Goal: Information Seeking & Learning: Understand process/instructions

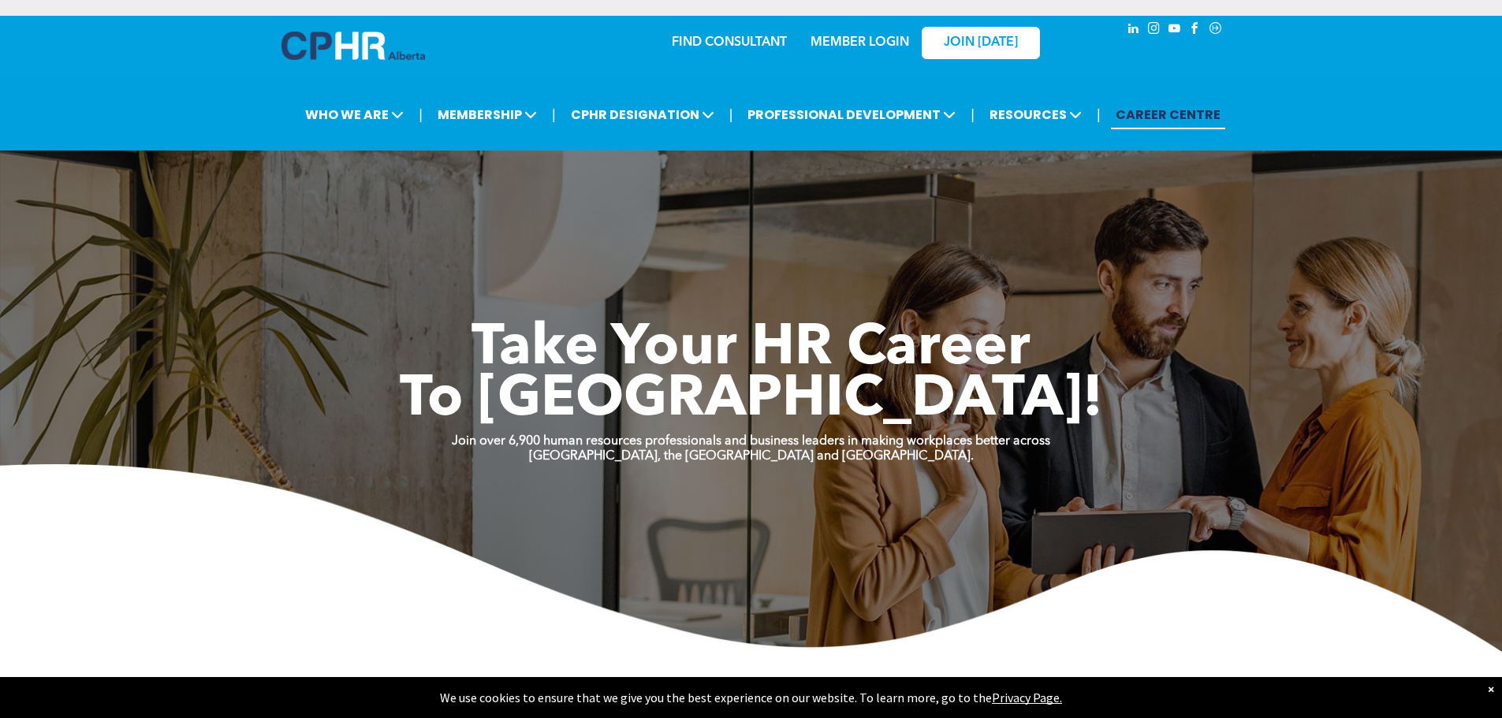
click at [855, 36] on link "MEMBER LOGIN" at bounding box center [860, 42] width 99 height 13
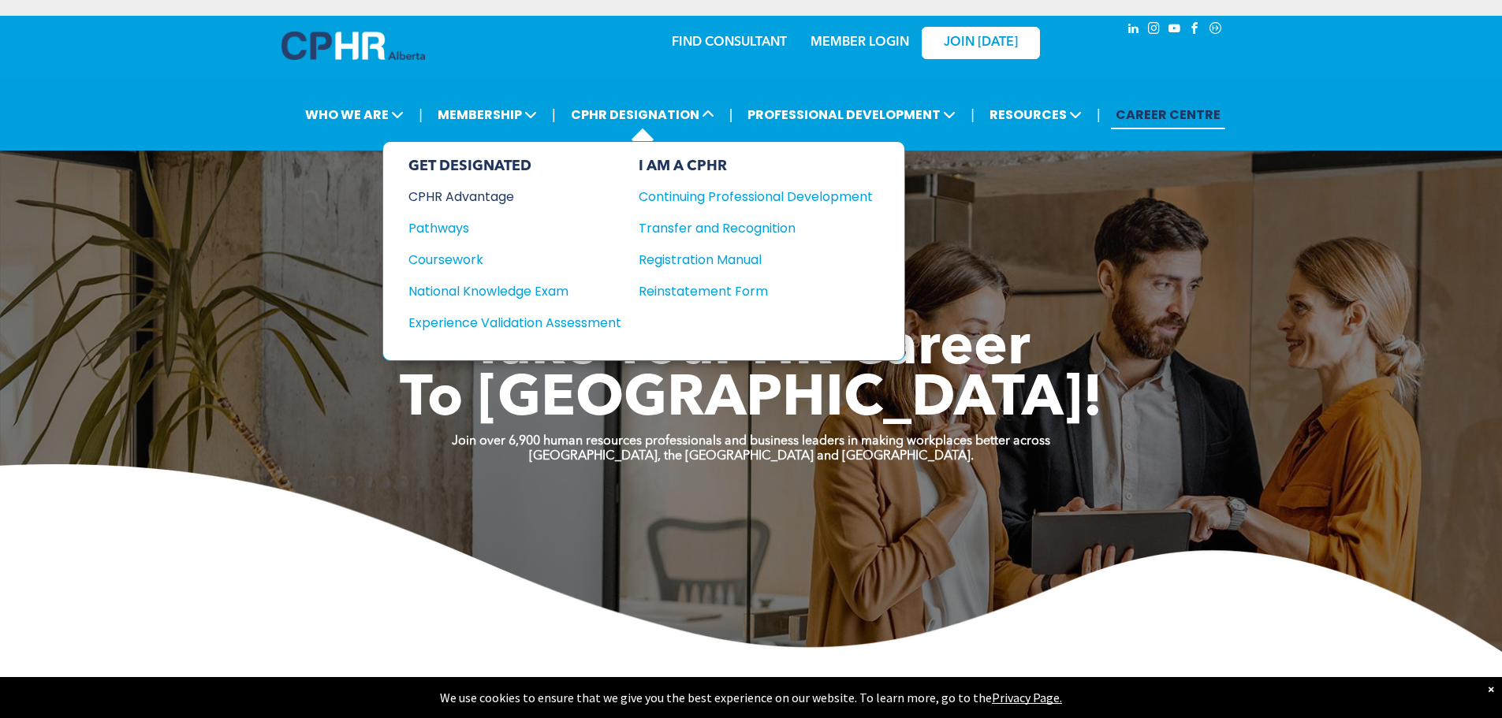
click at [466, 187] on div "CPHR Advantage" at bounding box center [504, 197] width 192 height 20
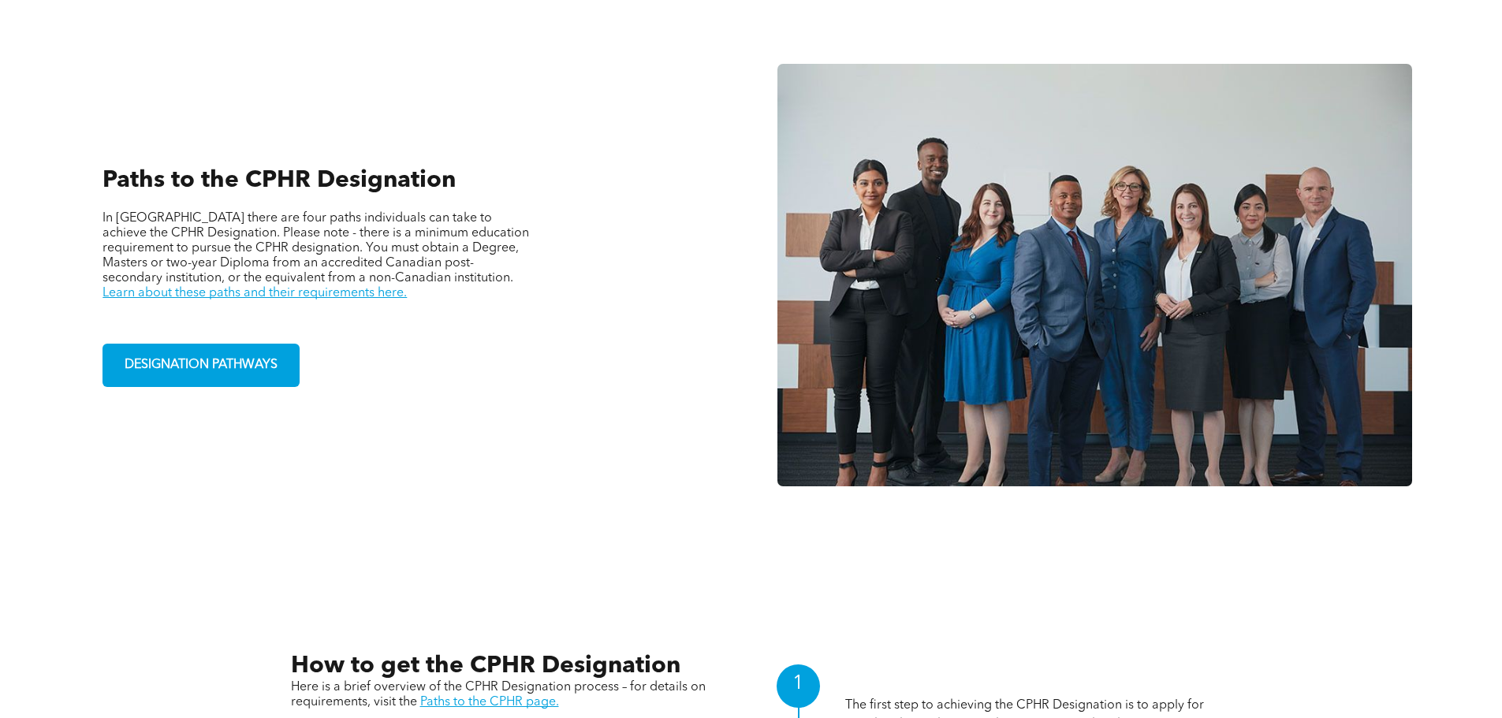
scroll to position [1183, 0]
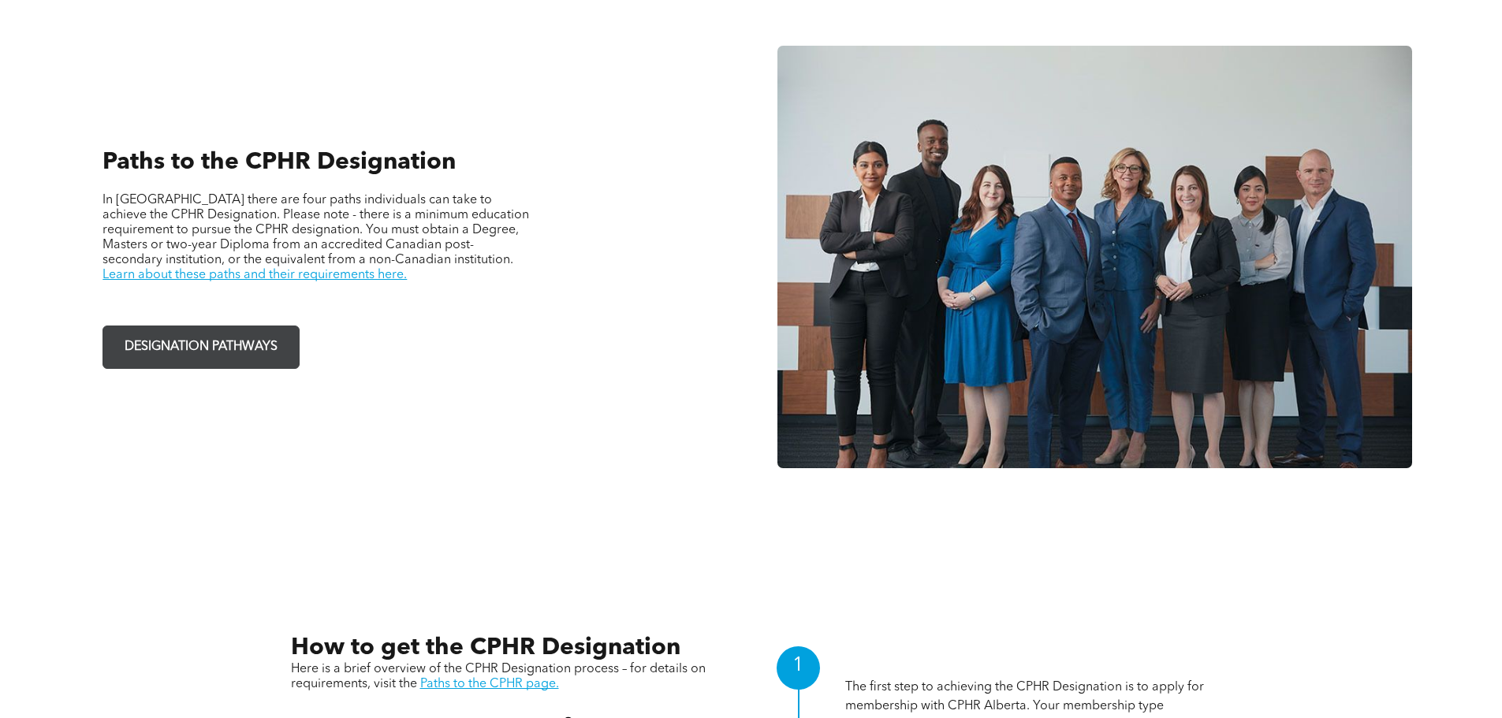
click at [261, 332] on span "DESIGNATION PATHWAYS" at bounding box center [201, 347] width 164 height 31
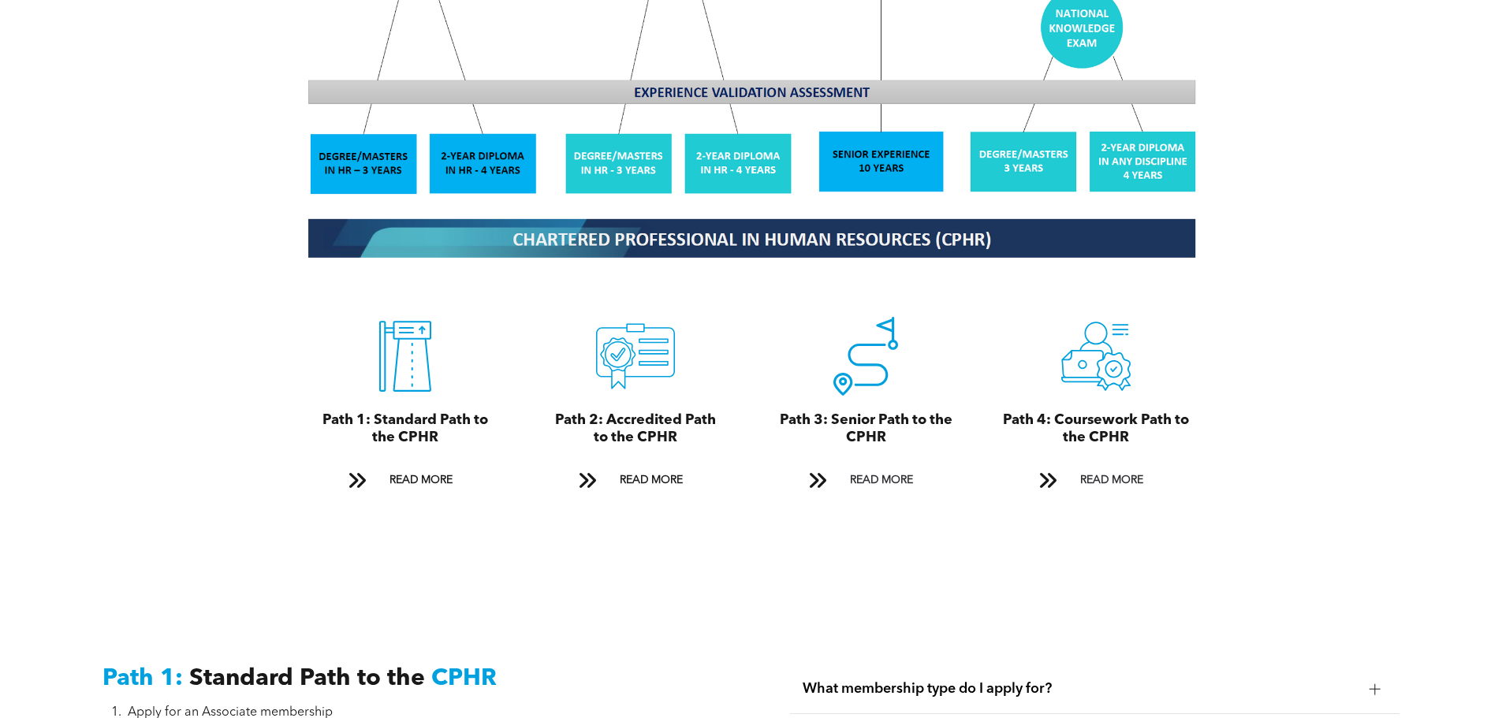
scroll to position [1735, 0]
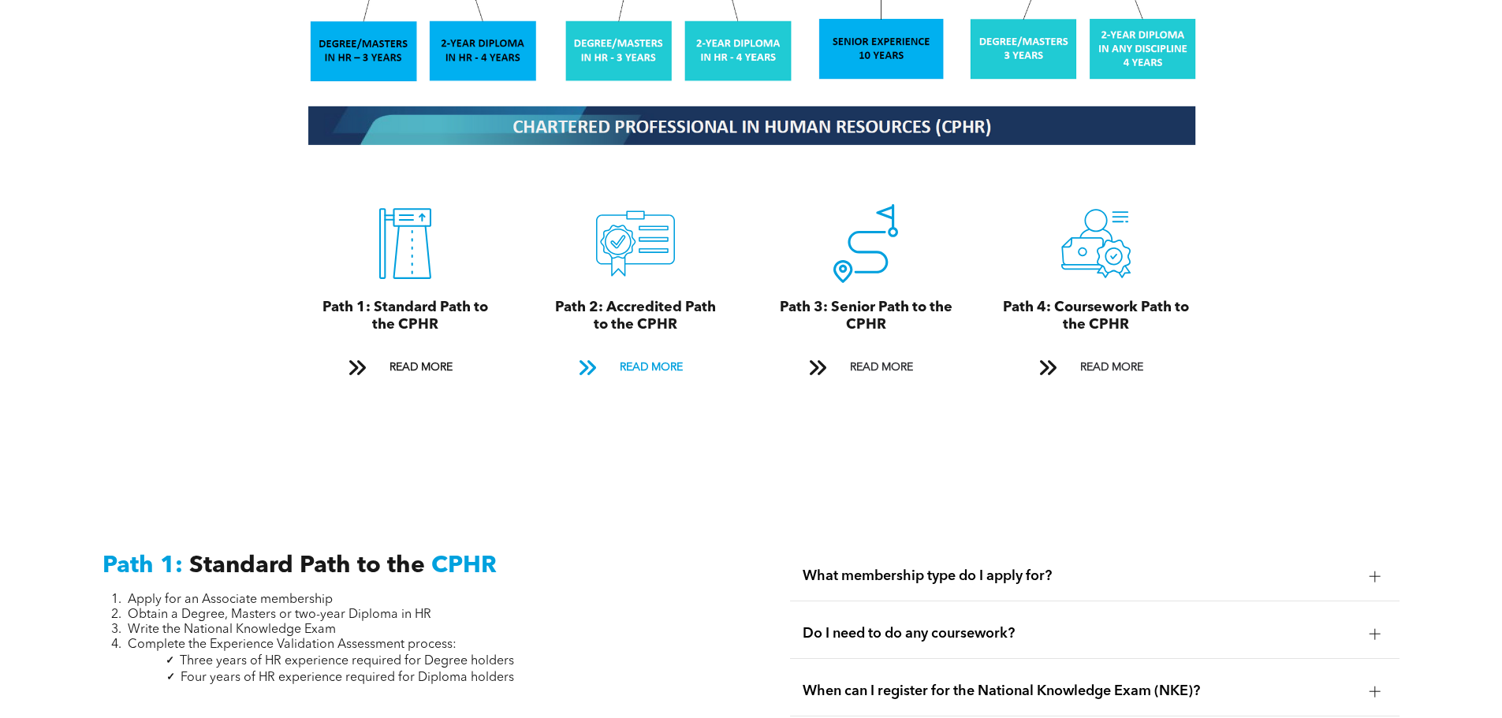
click at [635, 353] on span "READ MORE" at bounding box center [651, 367] width 74 height 29
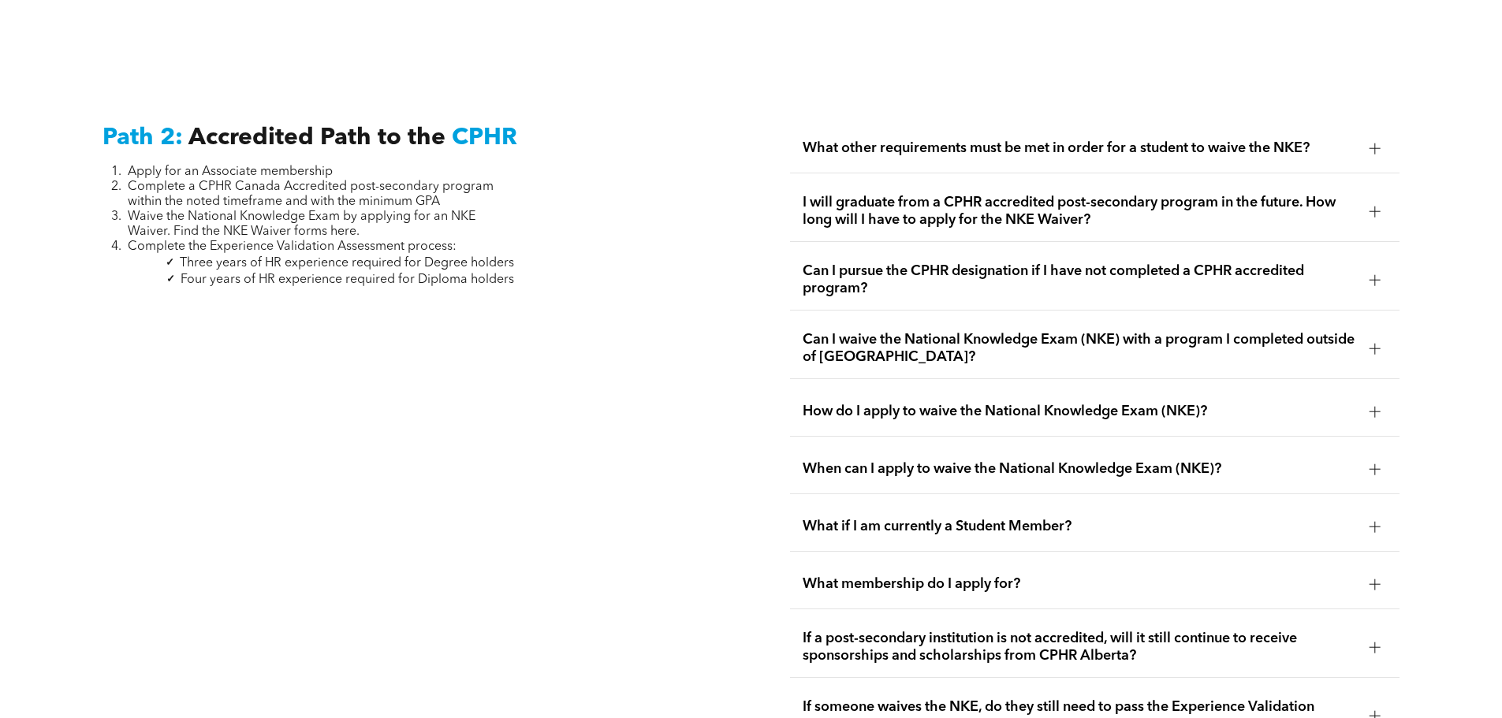
scroll to position [2562, 0]
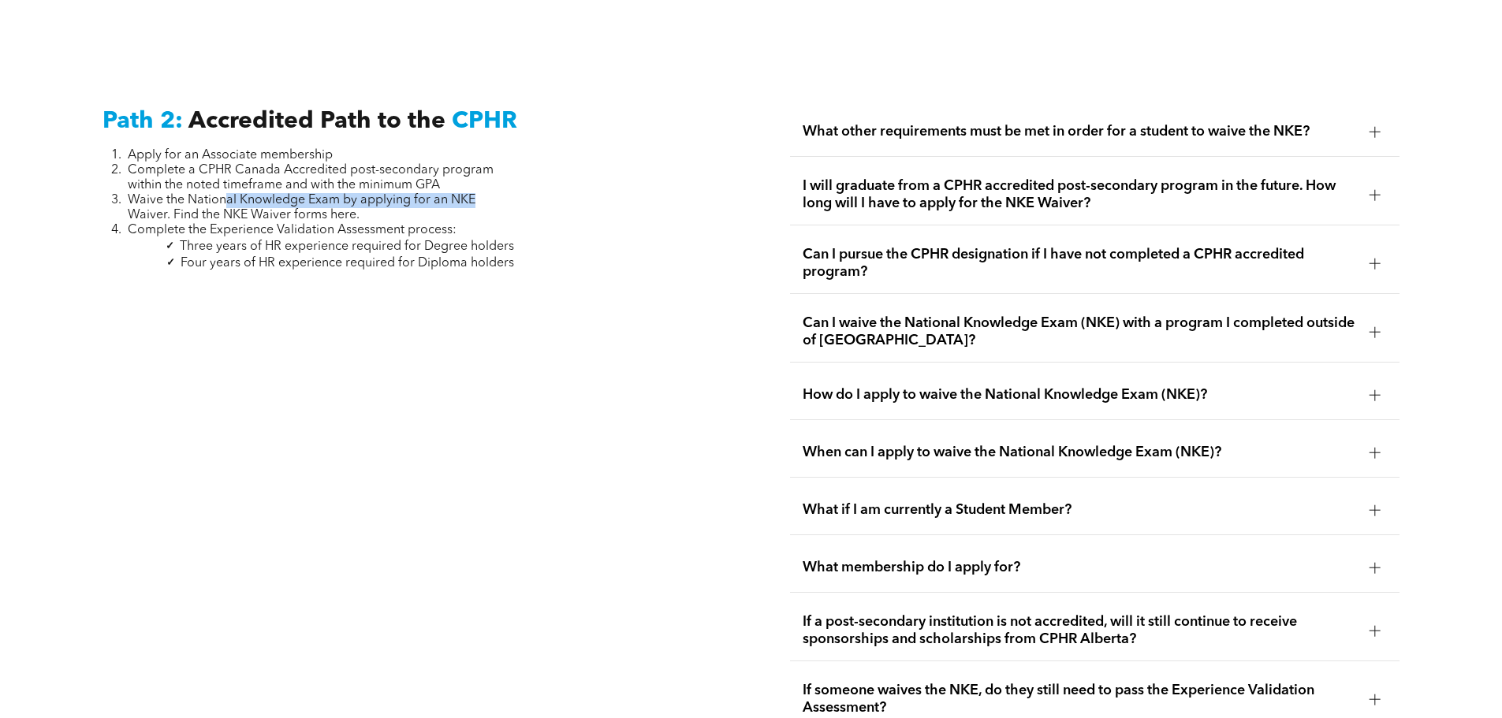
drag, startPoint x: 286, startPoint y: 163, endPoint x: 502, endPoint y: 165, distance: 216.0
click at [499, 193] on li "Waive the National Knowledge Exam by applying for an NKE Waiver. Find the NKE W…" at bounding box center [321, 208] width 386 height 30
drag, startPoint x: 180, startPoint y: 179, endPoint x: 389, endPoint y: 177, distance: 208.9
click at [356, 194] on span "Waive the National Knowledge Exam by applying for an NKE Waiver. Find the NKE W…" at bounding box center [302, 208] width 348 height 28
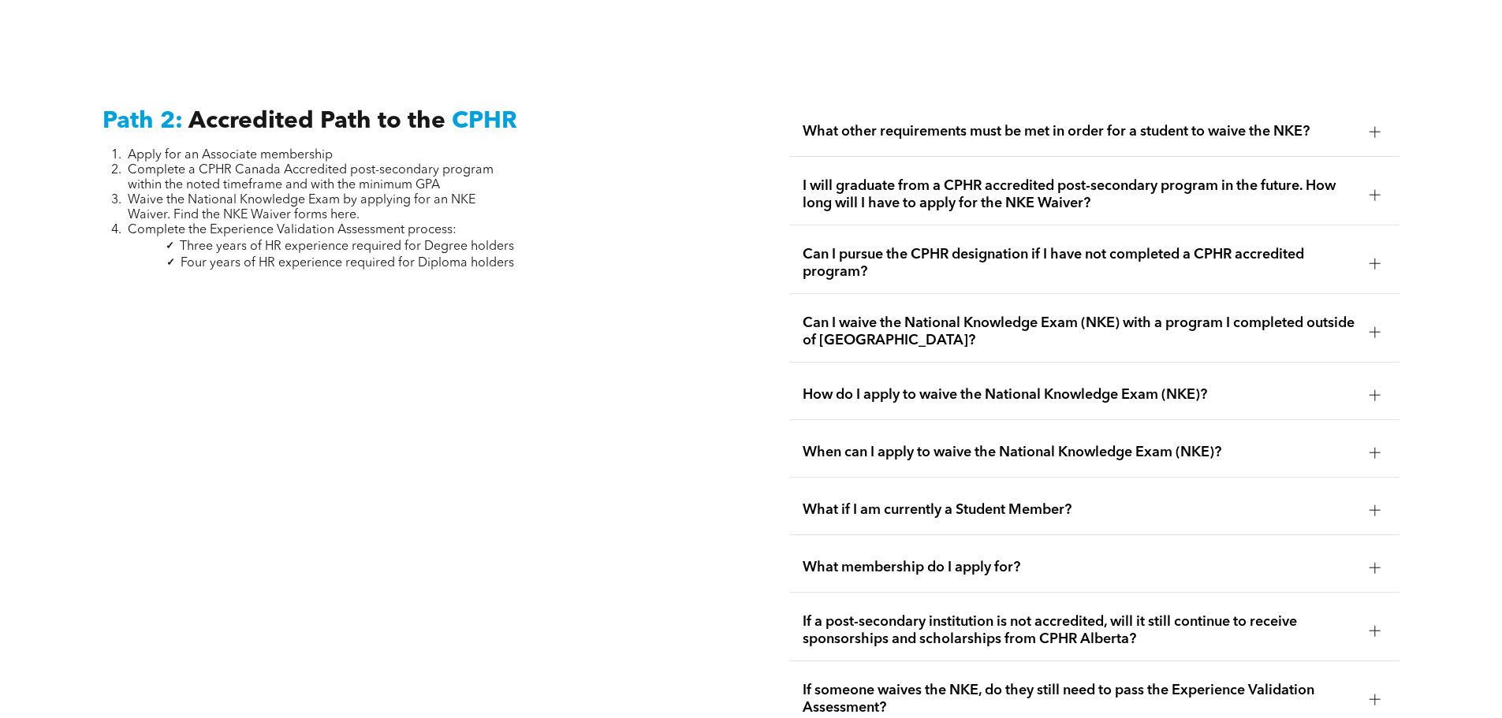
click at [471, 223] on li "Complete the Experience Validation Assessment process:" at bounding box center [321, 230] width 386 height 15
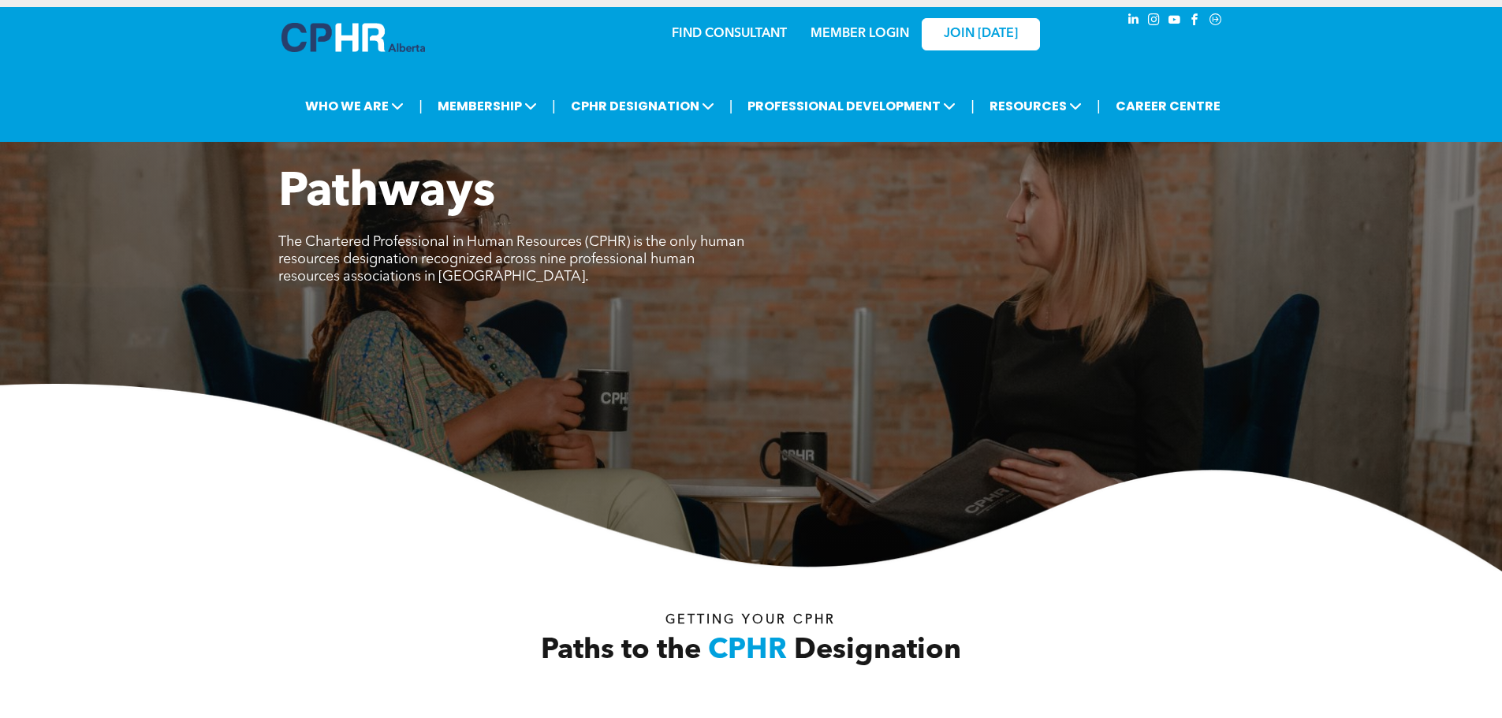
scroll to position [0, 0]
